Goal: Task Accomplishment & Management: Manage account settings

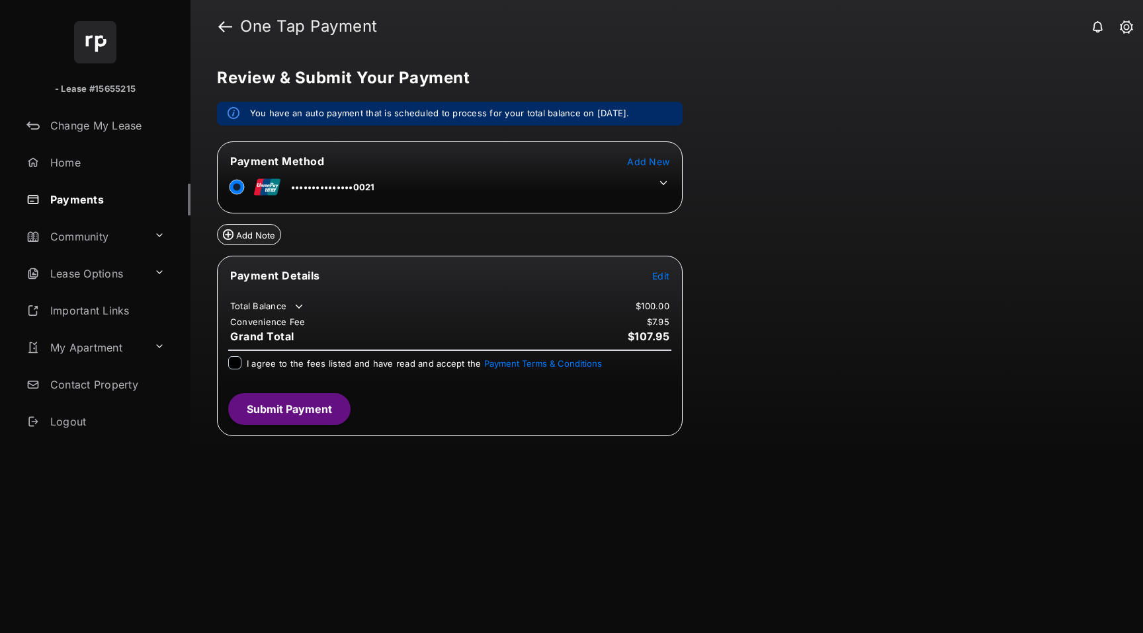
click at [657, 161] on span "Add New" at bounding box center [648, 161] width 42 height 11
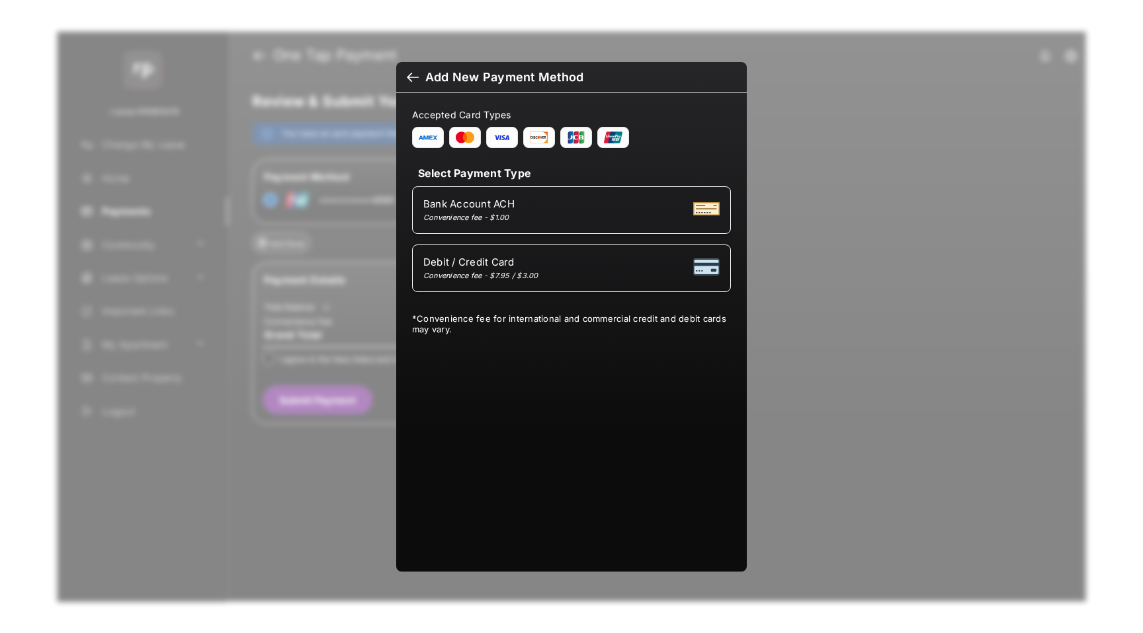
click at [414, 76] on div at bounding box center [413, 78] width 12 height 15
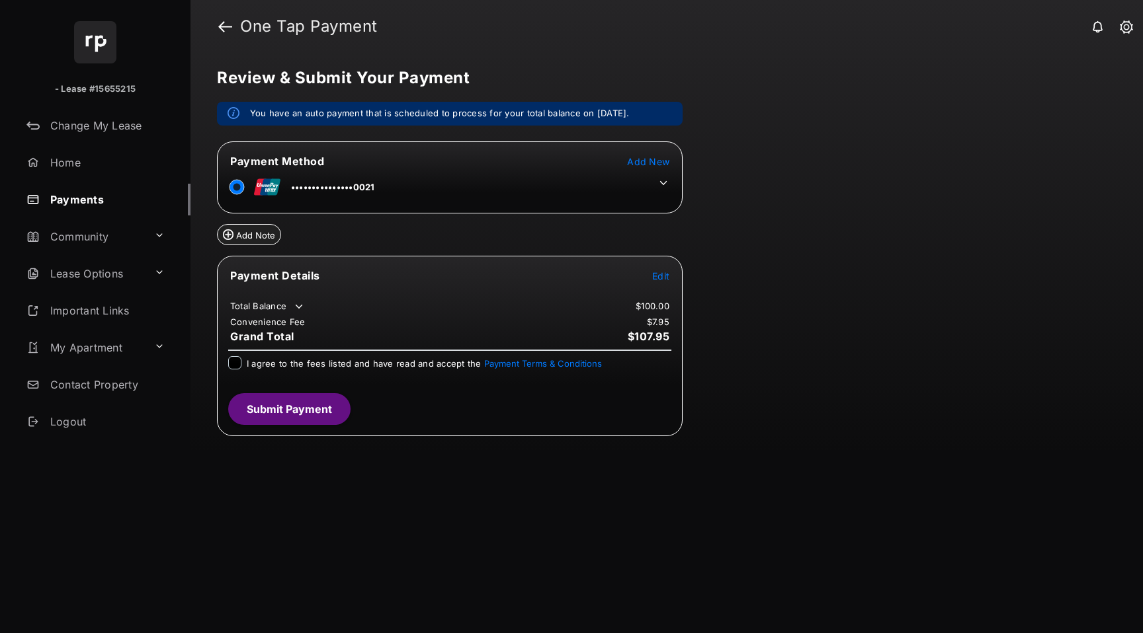
click at [663, 181] on icon at bounding box center [663, 183] width 12 height 12
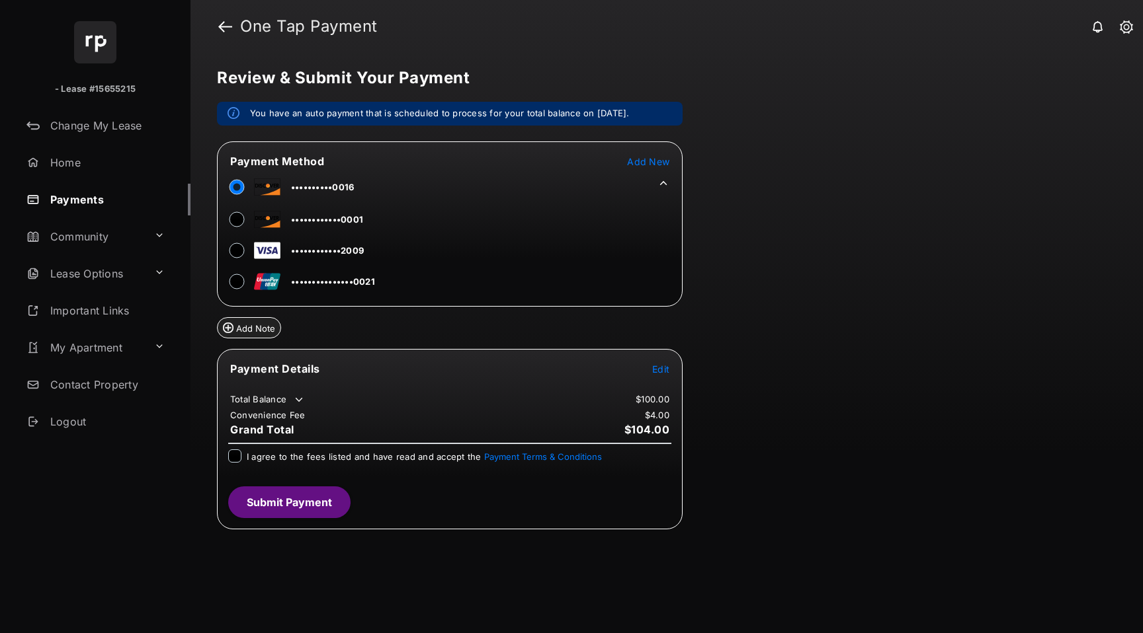
click at [661, 366] on span "Edit" at bounding box center [660, 369] width 17 height 11
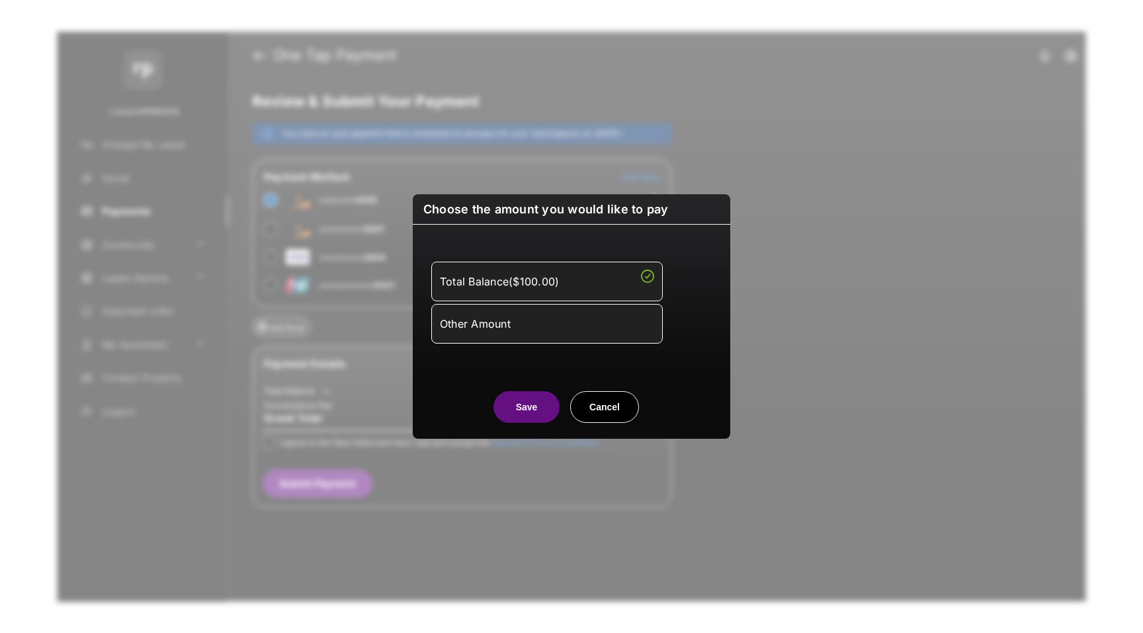
click at [530, 321] on div "Other Amount" at bounding box center [547, 324] width 214 height 22
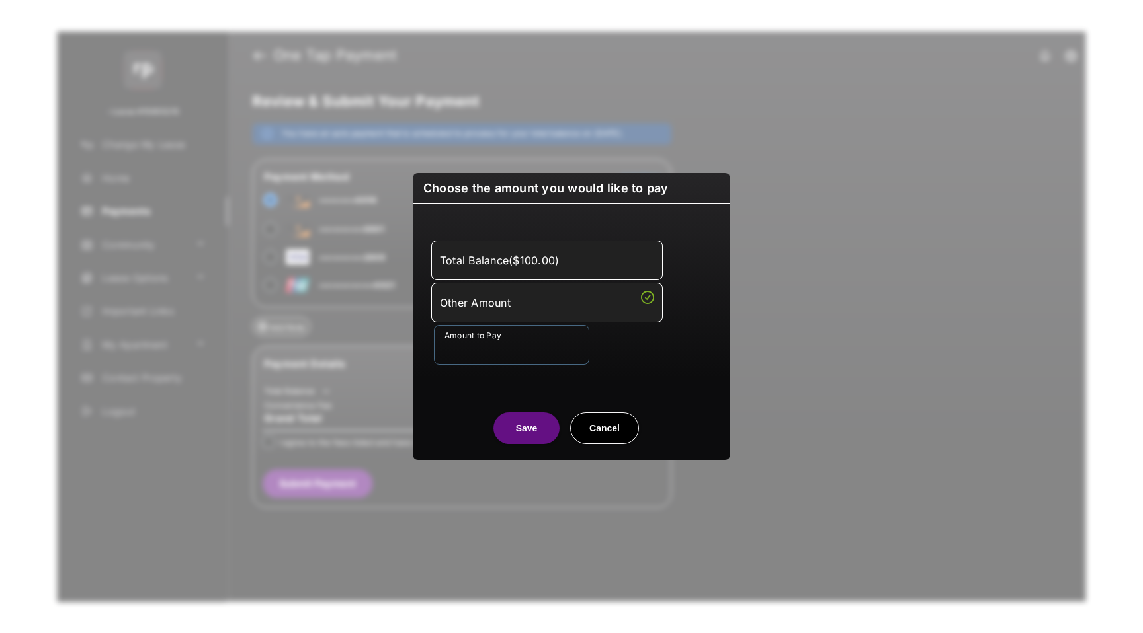
click at [520, 348] on input "Amount to Pay" at bounding box center [511, 345] width 155 height 40
type input "*********"
click at [536, 430] on button "Save" at bounding box center [526, 429] width 66 height 32
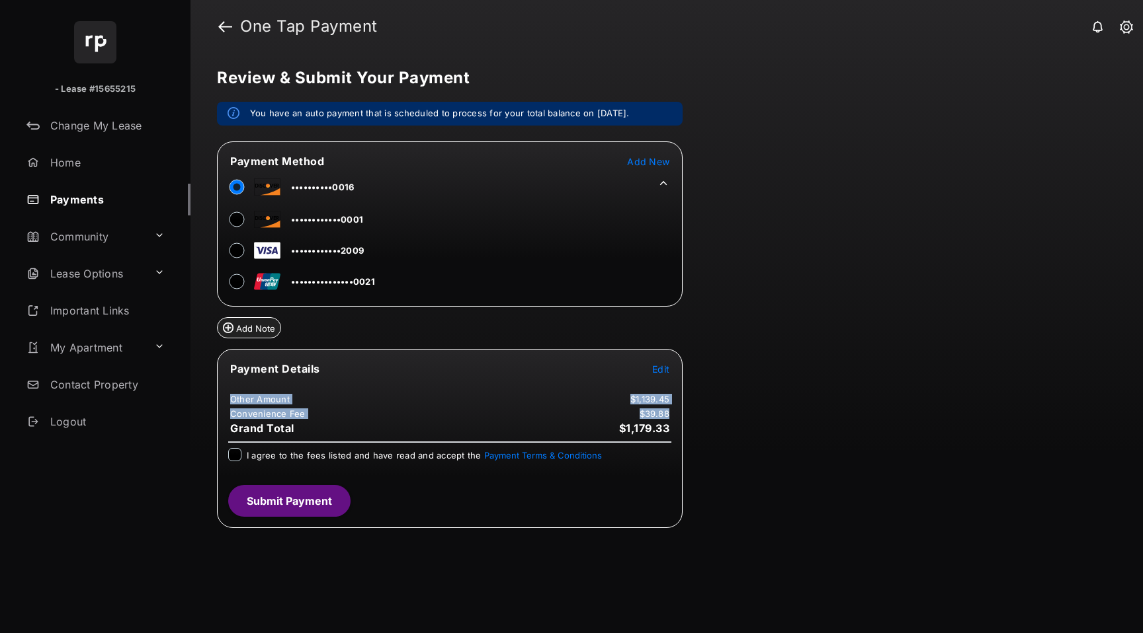
drag, startPoint x: 673, startPoint y: 426, endPoint x: 611, endPoint y: 401, distance: 67.3
click at [611, 401] on tbody "Payment Details Edit Other Amount $1,139.45 Convenience Fee $39.88 Grand Total …" at bounding box center [450, 399] width 462 height 74
click at [669, 434] on td "$1,179.33" at bounding box center [644, 428] width 52 height 15
drag, startPoint x: 354, startPoint y: 189, endPoint x: 292, endPoint y: 193, distance: 62.3
click at [292, 193] on td "••••••••••0016" at bounding box center [291, 185] width 125 height 30
